Goal: Task Accomplishment & Management: Manage account settings

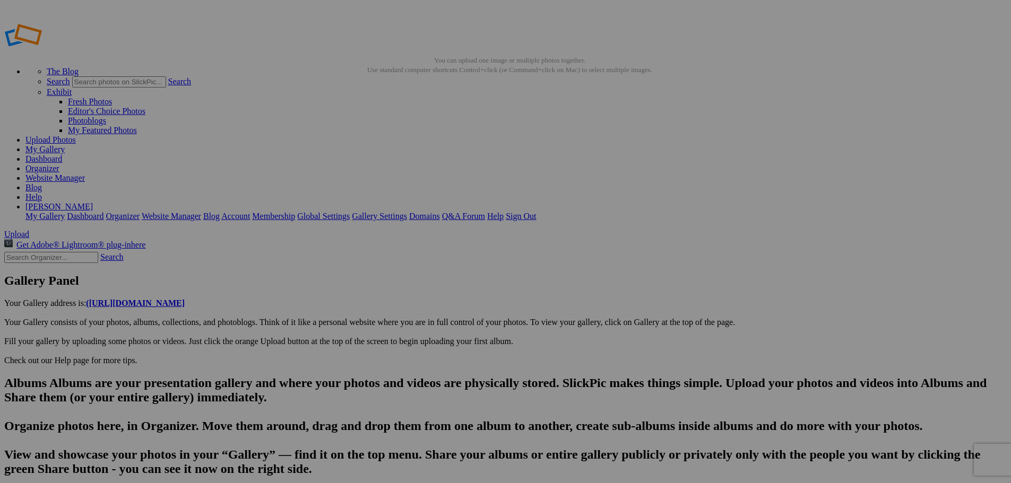
type input "20250822_173517"
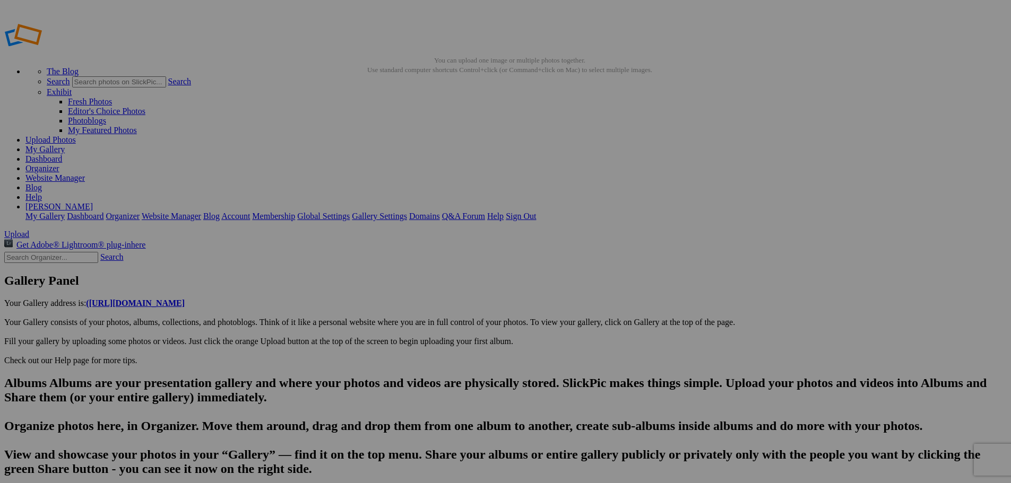
type input "Michigan Rt 22"
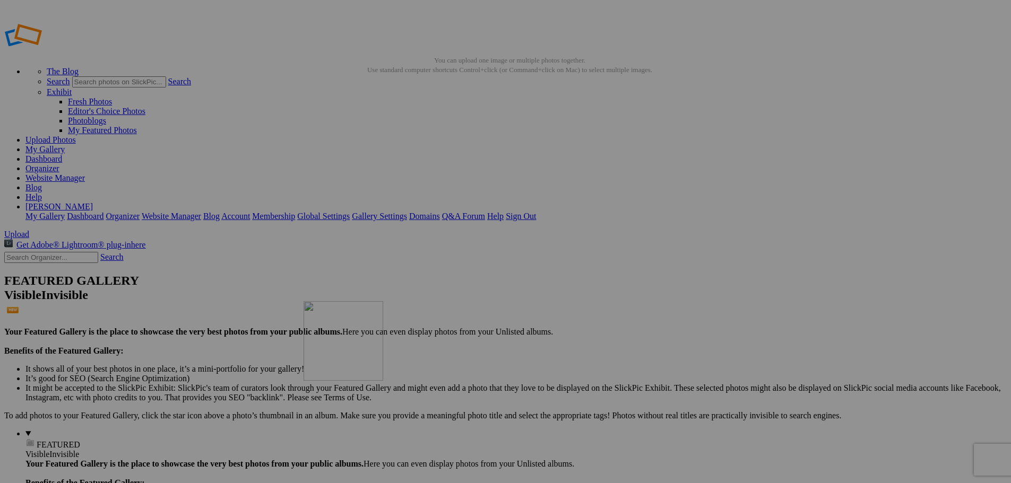
drag, startPoint x: 295, startPoint y: 166, endPoint x: 456, endPoint y: 378, distance: 266.5
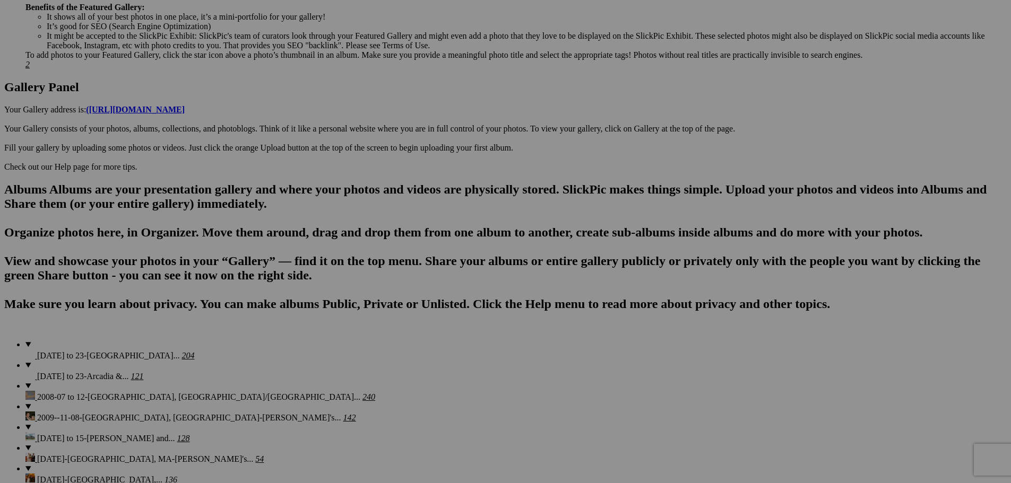
scroll to position [381, 0]
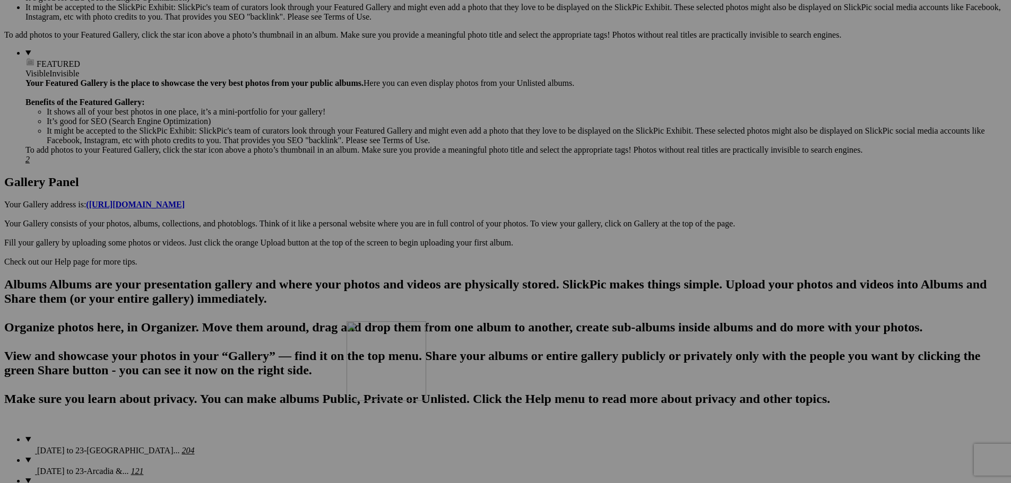
drag, startPoint x: 502, startPoint y: 89, endPoint x: 499, endPoint y: 414, distance: 324.7
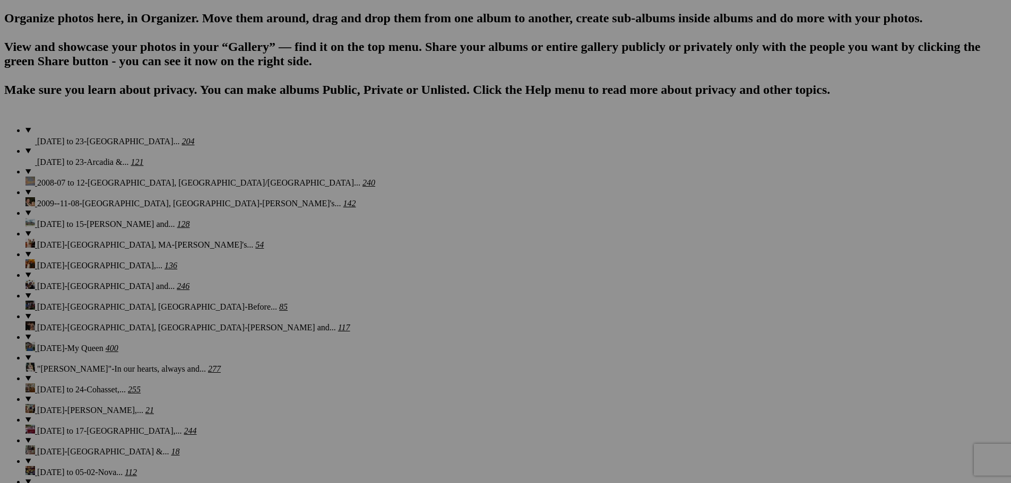
scroll to position [750, 0]
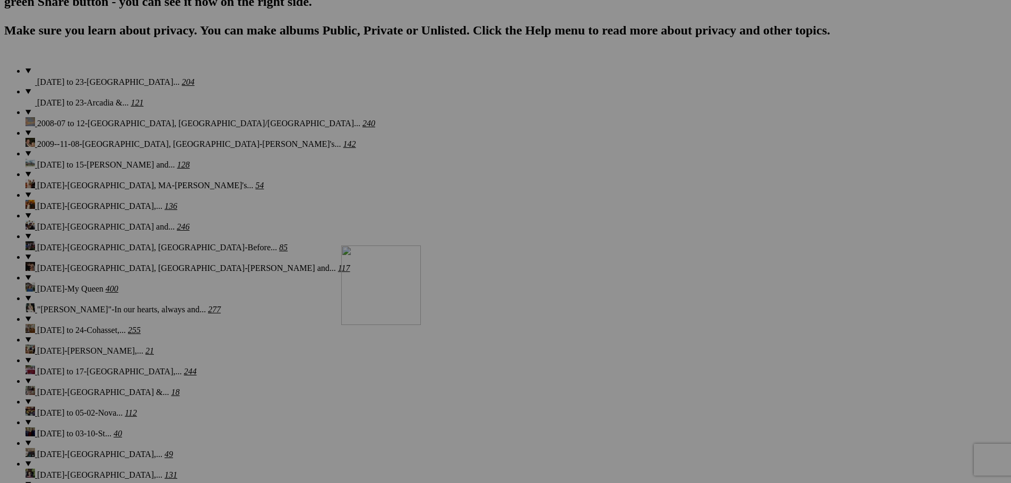
drag, startPoint x: 516, startPoint y: 129, endPoint x: 492, endPoint y: 338, distance: 210.4
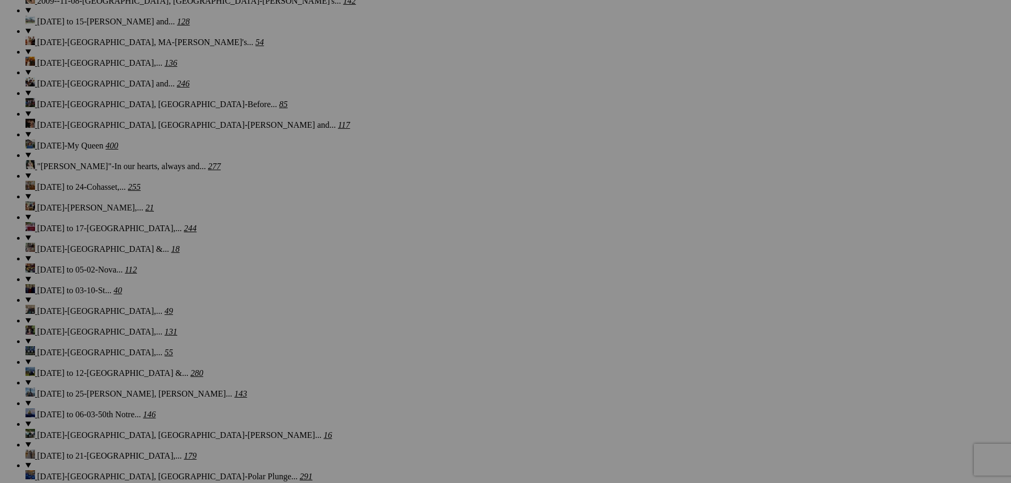
scroll to position [1000, 0]
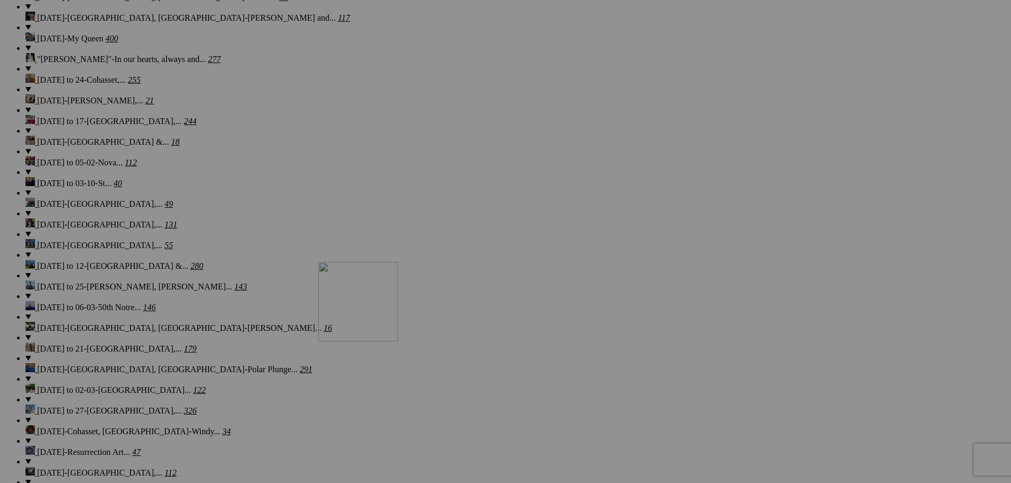
drag, startPoint x: 492, startPoint y: 155, endPoint x: 470, endPoint y: 354, distance: 200.6
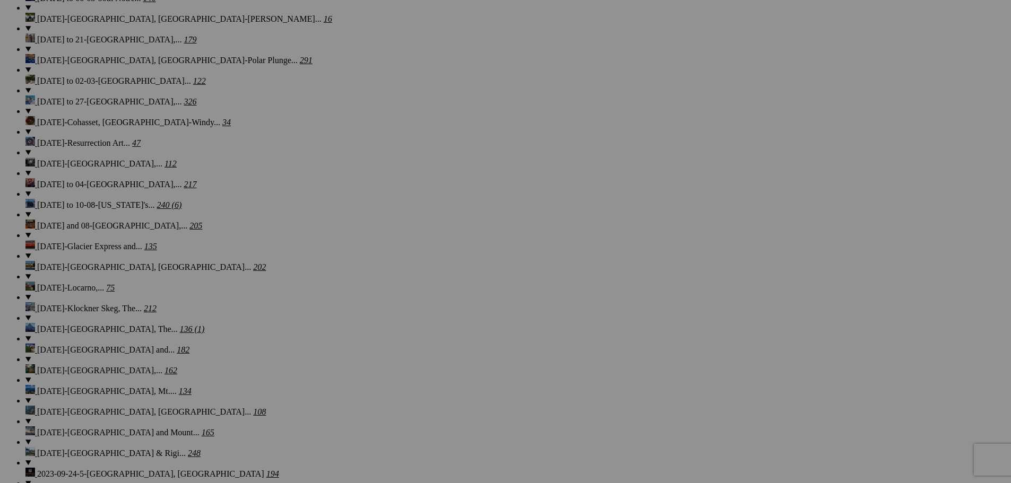
scroll to position [1345, 0]
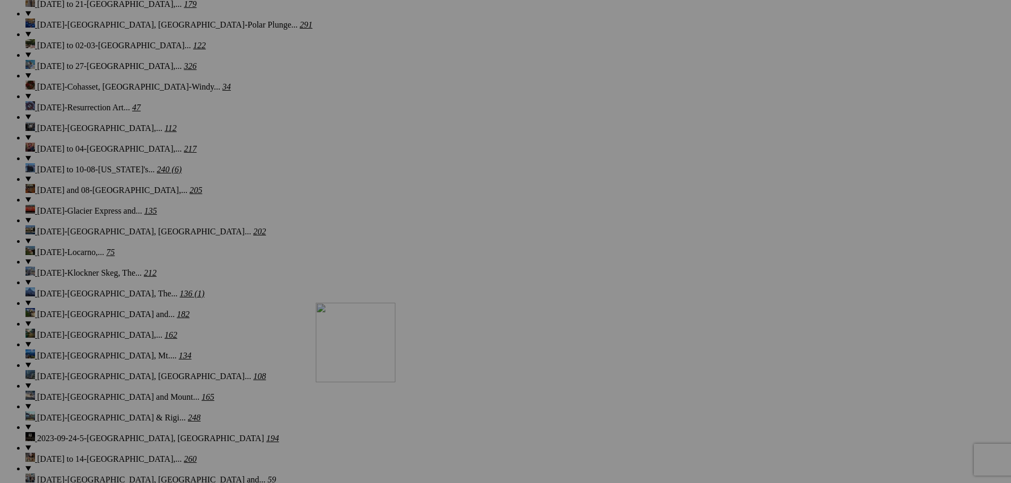
drag, startPoint x: 502, startPoint y: 81, endPoint x: 468, endPoint y: 395, distance: 316.3
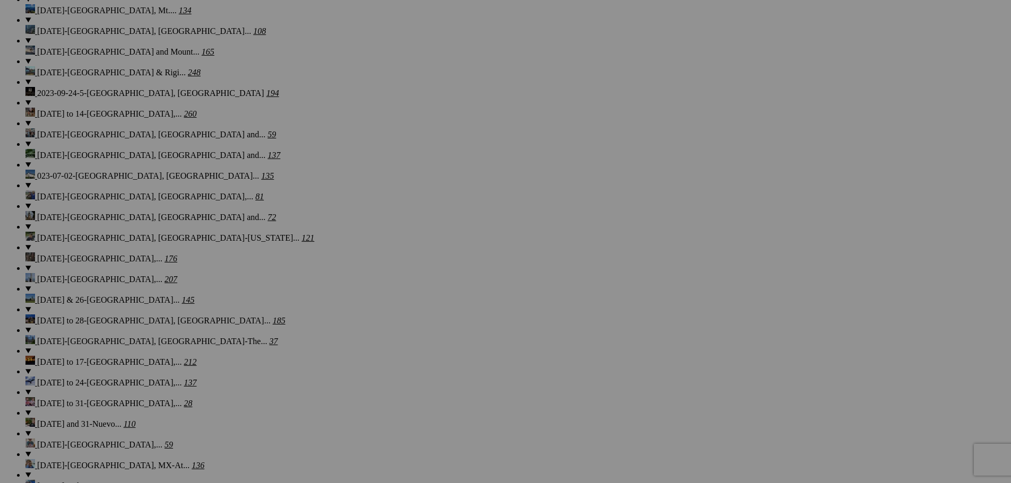
scroll to position [1702, 0]
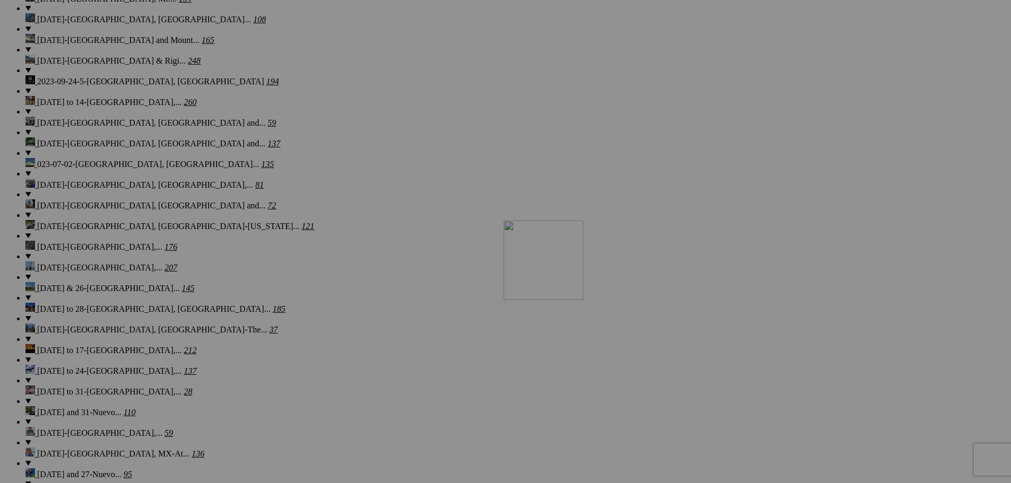
drag, startPoint x: 499, startPoint y: 105, endPoint x: 656, endPoint y: 313, distance: 261.3
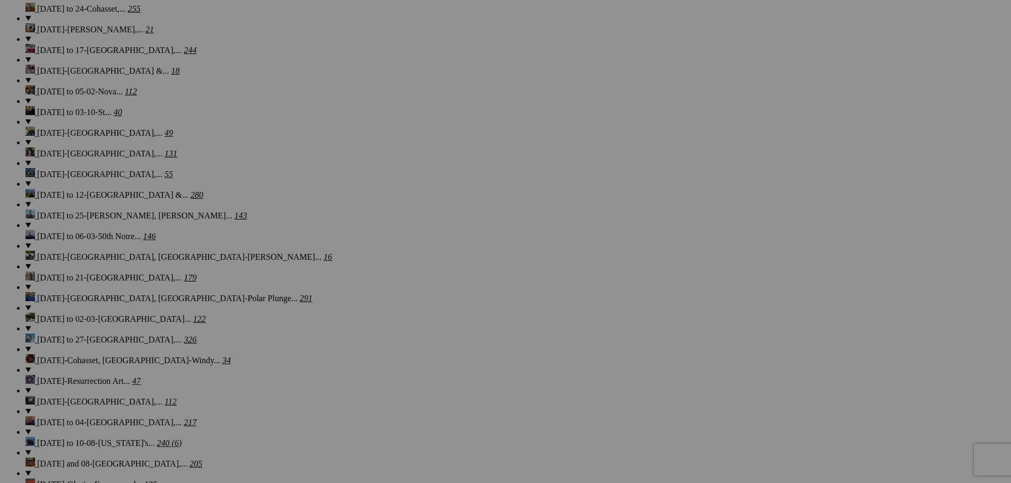
scroll to position [0, 0]
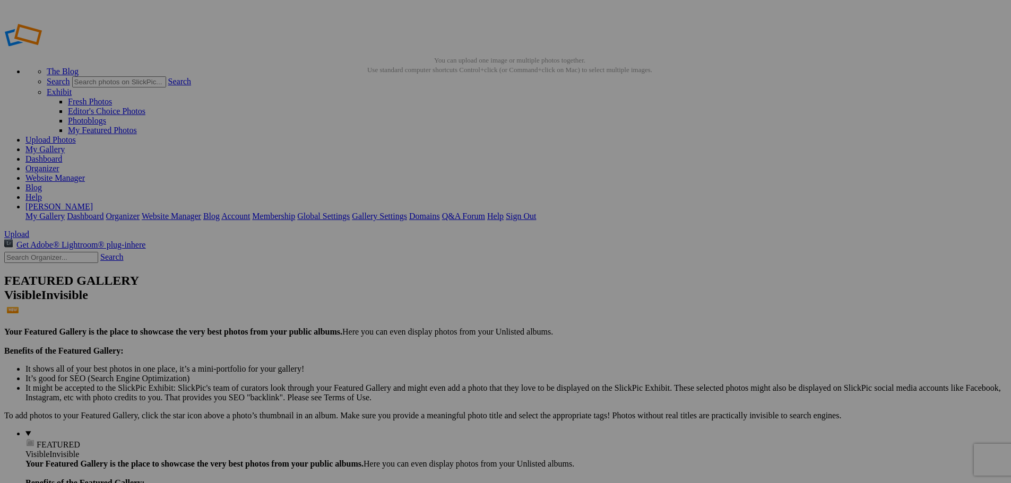
drag, startPoint x: 494, startPoint y: 60, endPoint x: 373, endPoint y: 68, distance: 121.2
type input "2025-08-13 to 23-Traverse City, MI-Ellsworth Reunion-Expeditions"
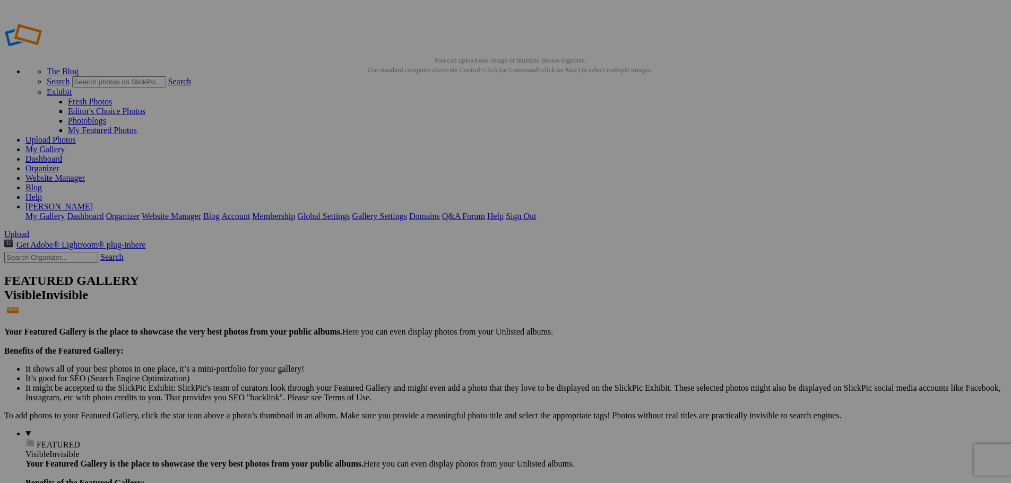
click at [59, 164] on link "Organizer" at bounding box center [42, 168] width 34 height 9
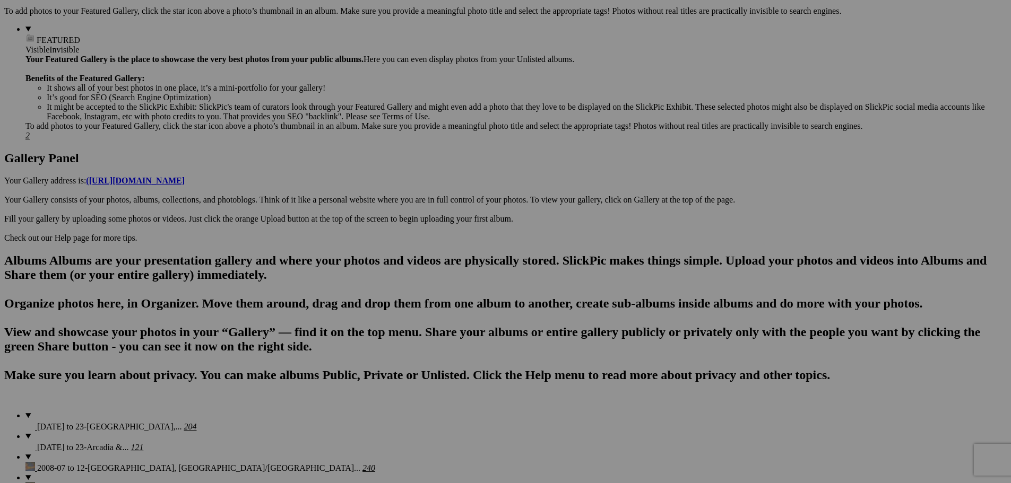
scroll to position [416, 0]
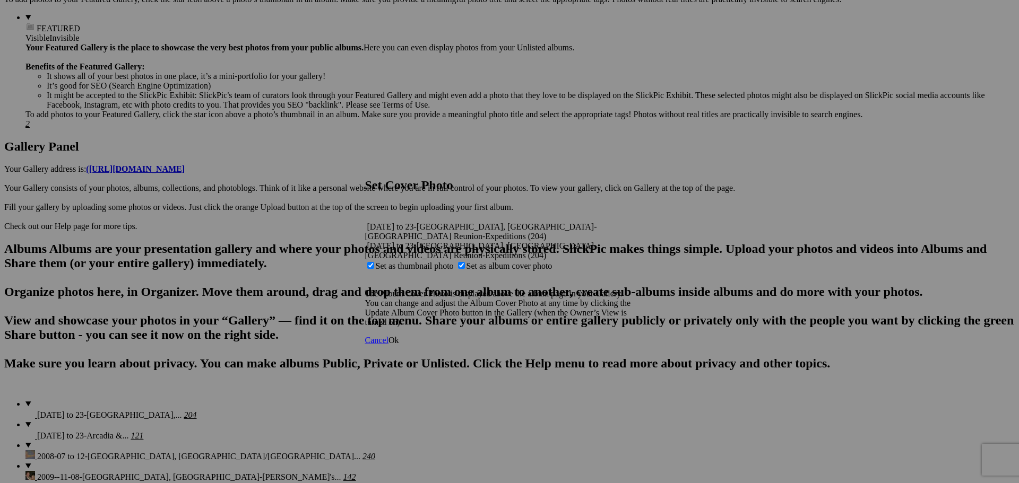
click at [454, 262] on span "Set as thumbnail photo" at bounding box center [415, 266] width 78 height 9
click at [374, 262] on input "Set as thumbnail photo" at bounding box center [370, 265] width 7 height 7
checkbox input "false"
click at [399, 336] on link "Ok" at bounding box center [393, 340] width 11 height 9
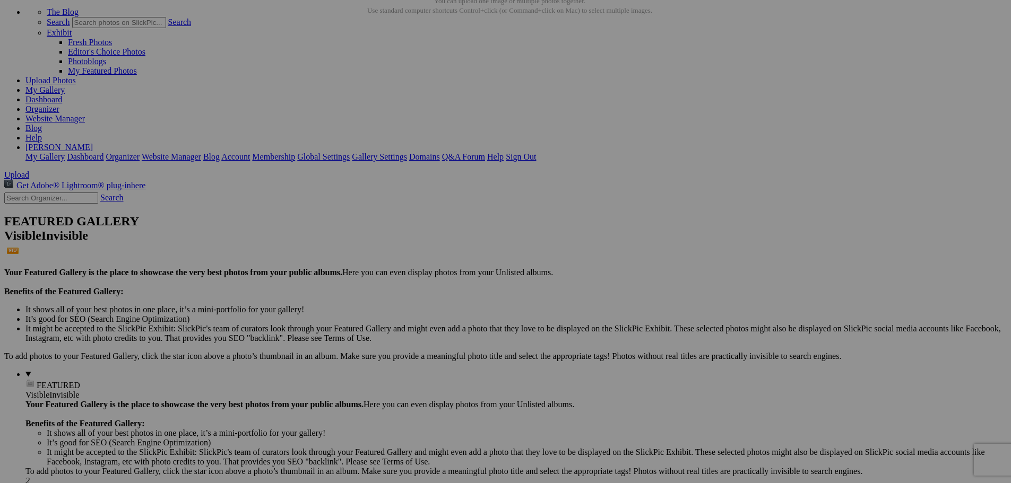
scroll to position [0, 0]
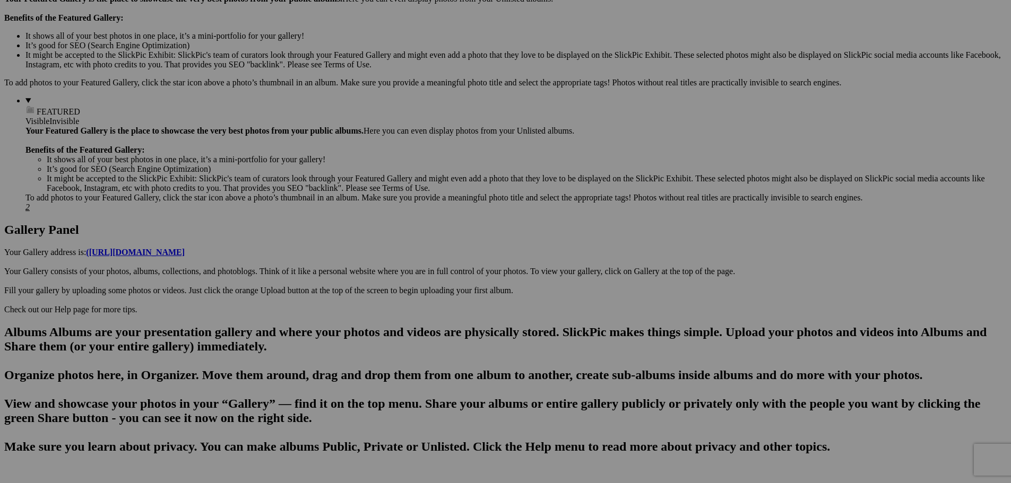
scroll to position [321, 0]
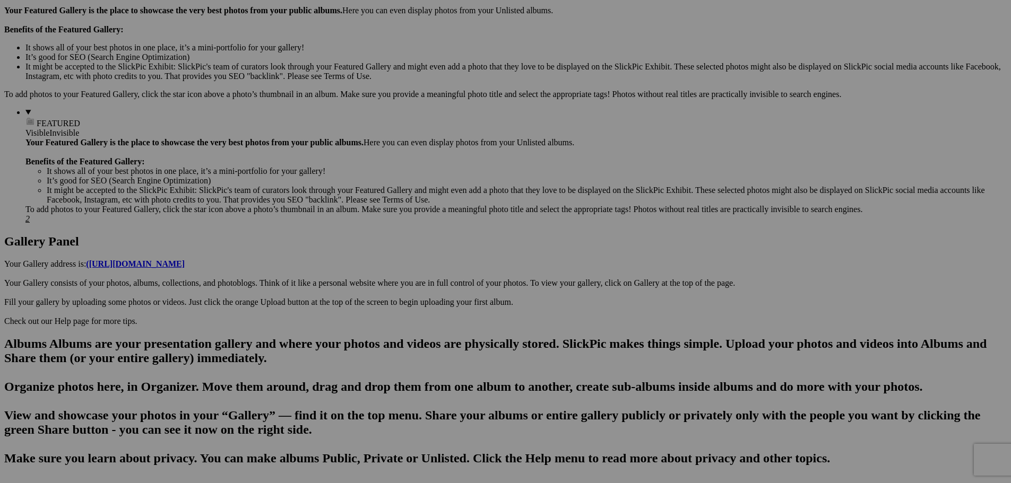
drag, startPoint x: 0, startPoint y: 0, endPoint x: 1018, endPoint y: 39, distance: 1018.7
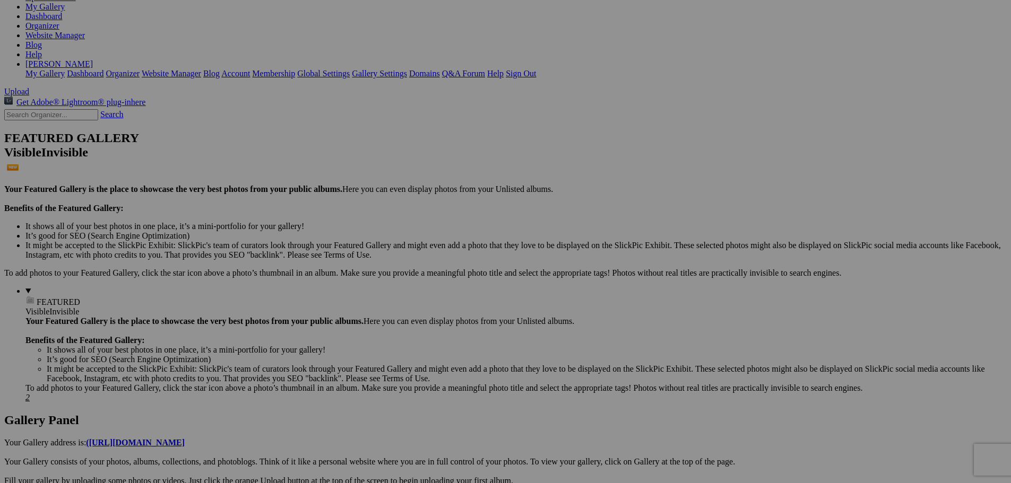
scroll to position [0, 0]
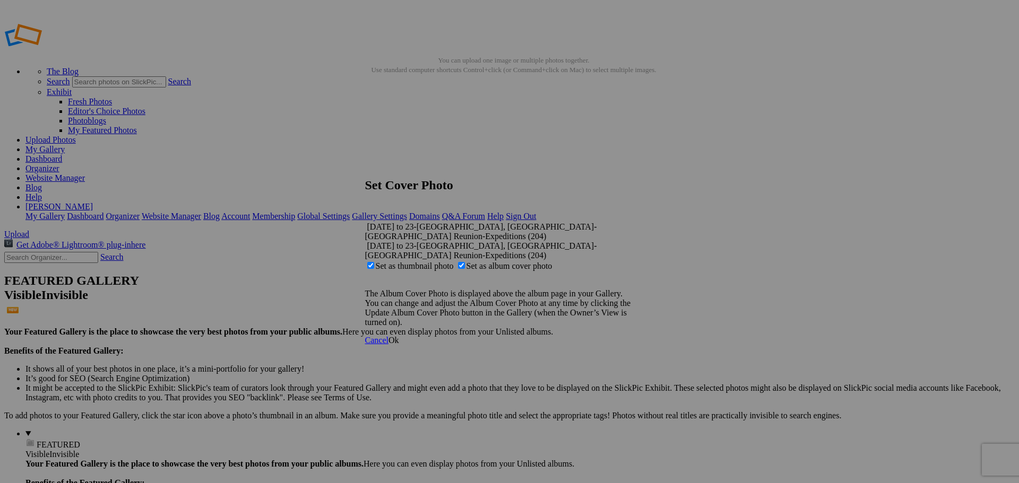
click at [495, 262] on span "Set as album cover photo" at bounding box center [509, 266] width 86 height 9
click at [465, 262] on input "Set as album cover photo" at bounding box center [461, 265] width 7 height 7
checkbox input "false"
click at [399, 336] on span "Ok" at bounding box center [393, 340] width 11 height 9
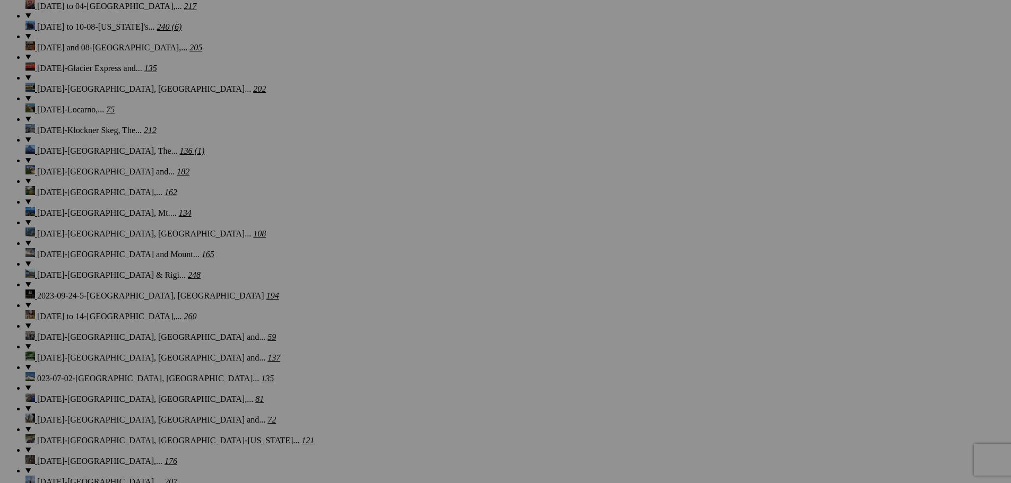
scroll to position [1571, 0]
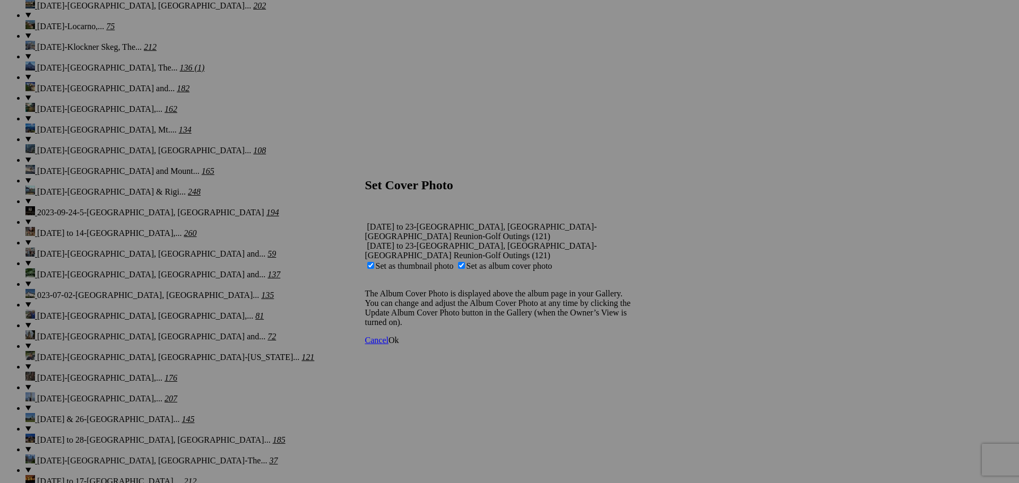
click at [498, 262] on span "Set as album cover photo" at bounding box center [509, 266] width 86 height 9
click at [465, 262] on input "Set as album cover photo" at bounding box center [461, 265] width 7 height 7
checkbox input "false"
click at [399, 336] on span "Ok" at bounding box center [393, 340] width 11 height 9
